Goal: Transaction & Acquisition: Purchase product/service

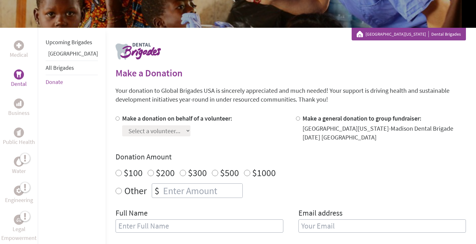
scroll to position [114, 0]
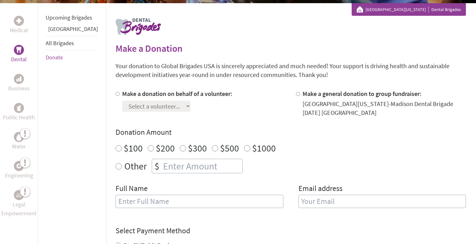
click at [116, 93] on input "Make a donation on behalf of a volunteer:" at bounding box center [118, 94] width 4 height 4
radio input "true"
click at [147, 107] on select "Select a volunteer... Anna Laboda Ava Dybevik Ava Radeke Ben Kim Camila Cortes" at bounding box center [156, 106] width 68 height 11
select select "F2353712-89C3-11F0-9E6E-42010A400005"
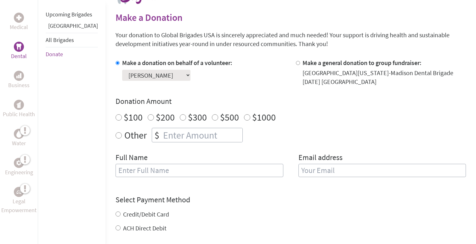
scroll to position [147, 0]
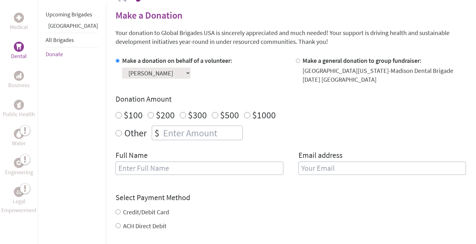
click at [244, 116] on input "$1000" at bounding box center [247, 115] width 6 height 6
radio input "true"
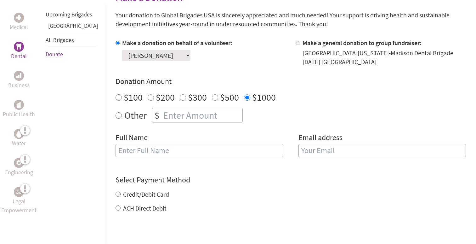
click at [206, 146] on input "text" at bounding box center [200, 150] width 168 height 13
type input "[PERSON_NAME]"
type input "kamotter@wisc.edu"
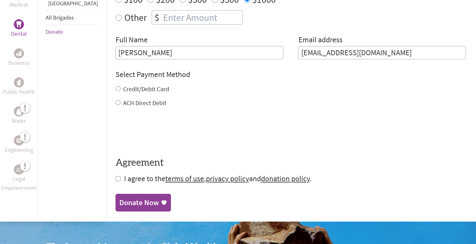
scroll to position [264, 0]
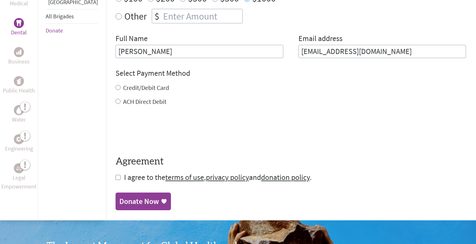
click at [116, 101] on input "ACH Direct Debit" at bounding box center [118, 101] width 5 height 5
radio input "true"
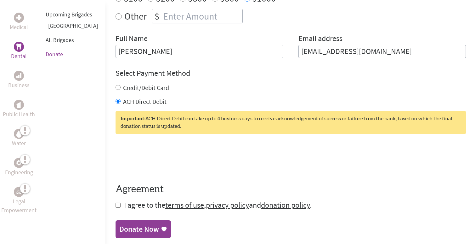
click at [116, 206] on input "checkbox" at bounding box center [118, 204] width 5 height 5
checkbox input "true"
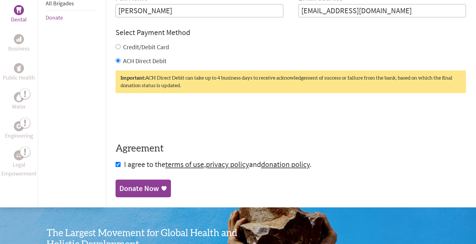
scroll to position [327, 0]
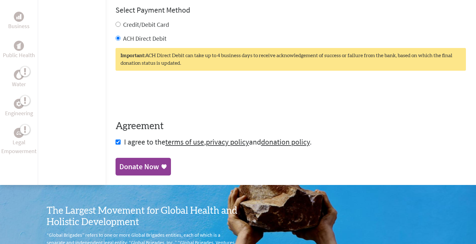
click at [126, 165] on div "Donate Now" at bounding box center [139, 166] width 40 height 10
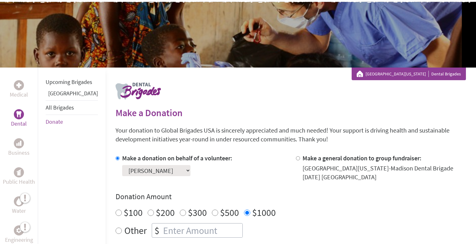
scroll to position [73, 0]
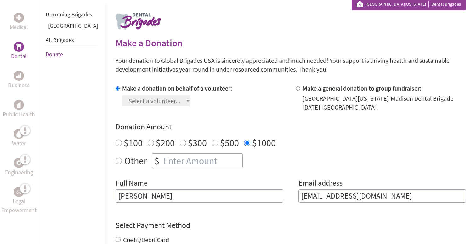
scroll to position [127, 0]
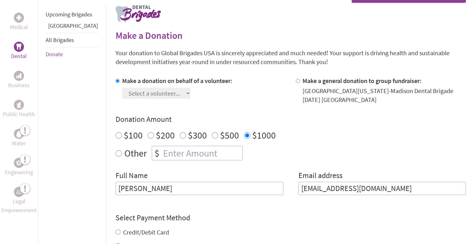
drag, startPoint x: 361, startPoint y: 188, endPoint x: 235, endPoint y: 182, distance: 125.8
click at [235, 182] on div "Full Name [PERSON_NAME] Email address [EMAIL_ADDRESS][DOMAIN_NAME]" at bounding box center [291, 186] width 351 height 32
type input "[EMAIL_ADDRESS][DOMAIN_NAME]"
click at [332, 155] on div "Other $" at bounding box center [291, 153] width 351 height 14
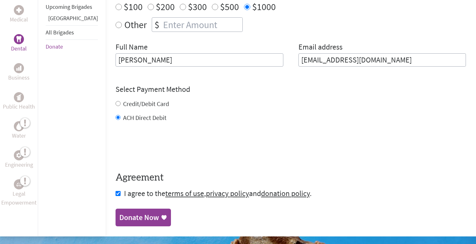
scroll to position [256, 0]
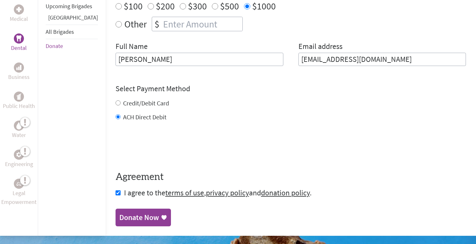
click at [140, 219] on div "Donate Now" at bounding box center [139, 217] width 40 height 10
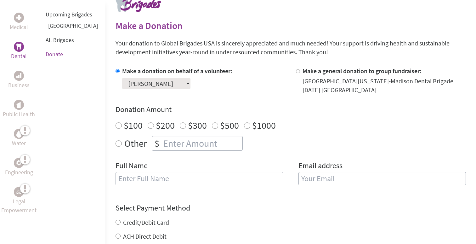
scroll to position [139, 0]
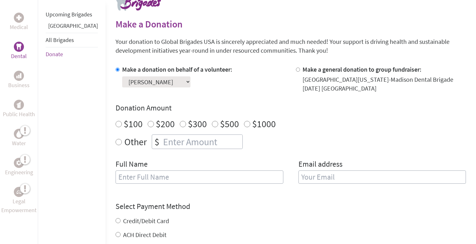
click at [244, 125] on input "$1000" at bounding box center [247, 124] width 6 height 6
radio input "true"
click at [208, 178] on input "text" at bounding box center [200, 176] width 168 height 13
type input "[PERSON_NAME]"
type input "[EMAIL_ADDRESS][DOMAIN_NAME]"
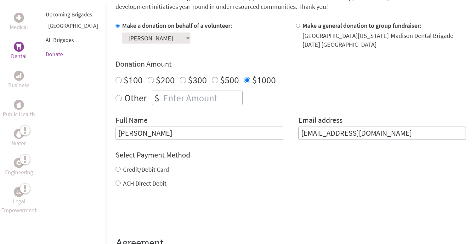
scroll to position [184, 0]
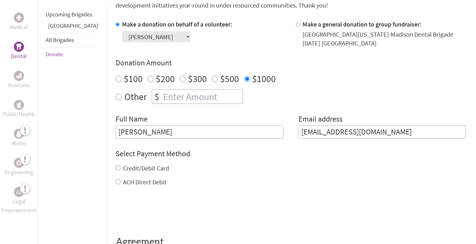
click at [116, 181] on input "ACH Direct Debit" at bounding box center [118, 181] width 5 height 5
radio input "true"
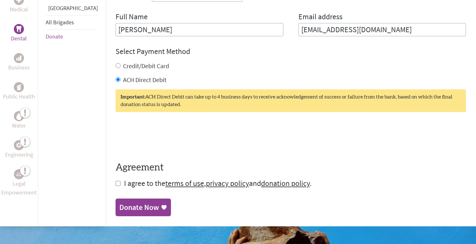
scroll to position [287, 0]
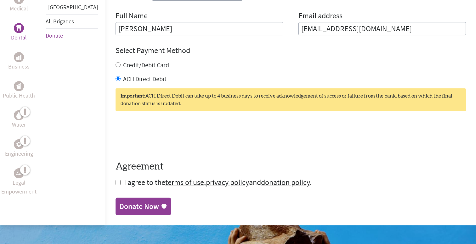
click at [116, 182] on input "checkbox" at bounding box center [118, 182] width 5 height 5
checkbox input "true"
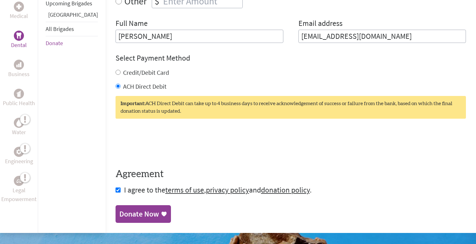
scroll to position [289, 0]
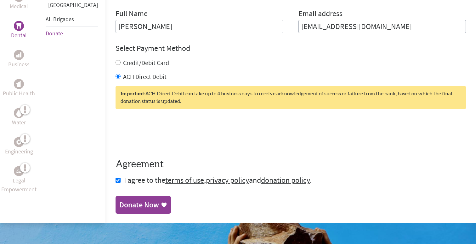
click at [131, 201] on div "Donate Now" at bounding box center [139, 204] width 40 height 10
